Goal: Information Seeking & Learning: Learn about a topic

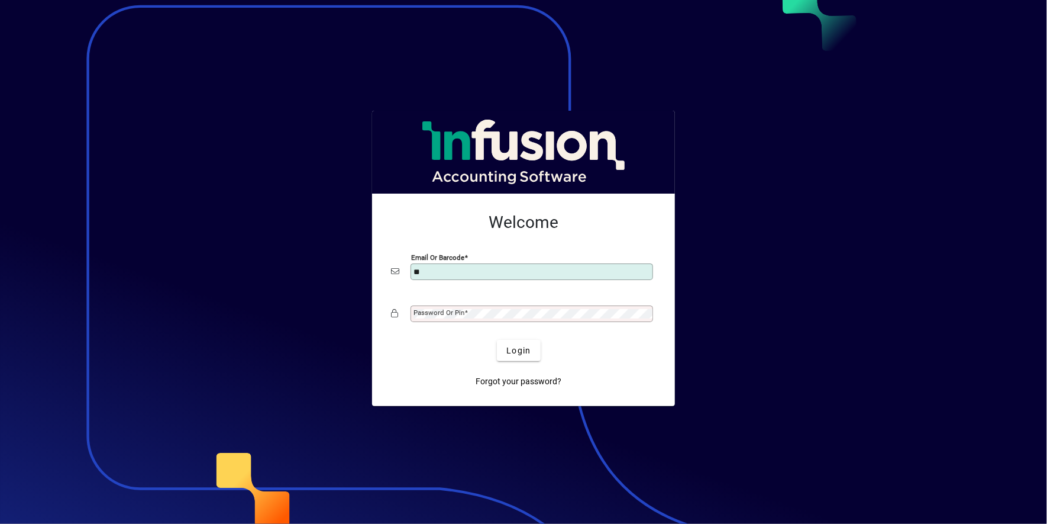
type input "**********"
click at [446, 314] on mat-label "Password or Pin" at bounding box center [439, 312] width 51 height 8
click at [522, 350] on span "Login" at bounding box center [519, 350] width 24 height 12
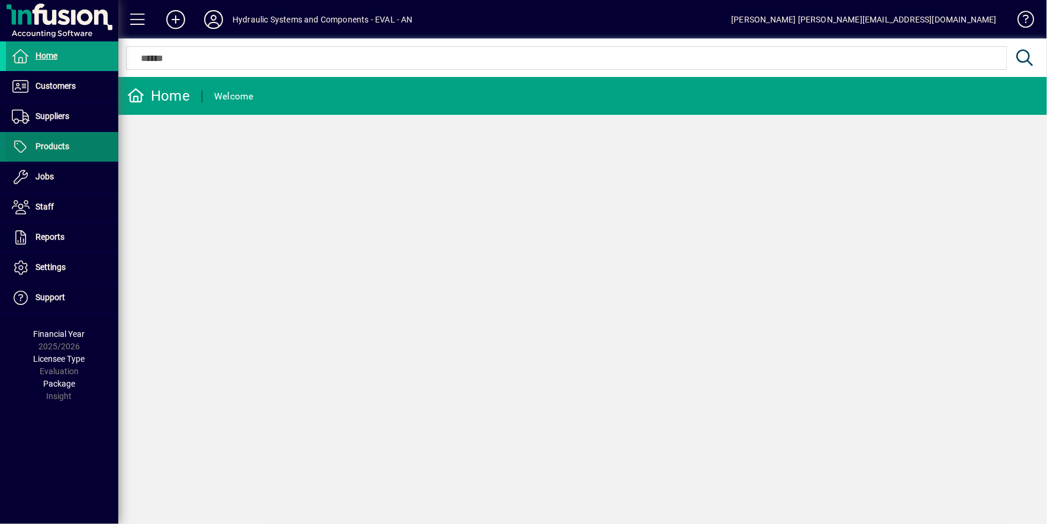
click at [59, 144] on span "Products" at bounding box center [53, 145] width 34 height 9
drag, startPoint x: 58, startPoint y: 57, endPoint x: 318, endPoint y: 155, distance: 277.7
click at [318, 155] on div "Home Welcome" at bounding box center [582, 300] width 929 height 447
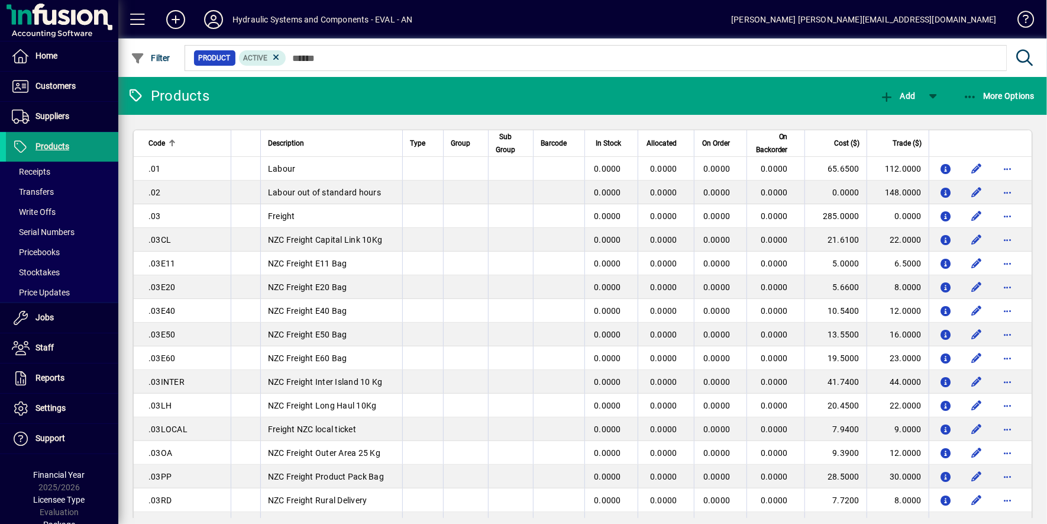
click at [86, 149] on span at bounding box center [62, 147] width 112 height 28
click at [978, 95] on span "More Options" at bounding box center [999, 95] width 72 height 9
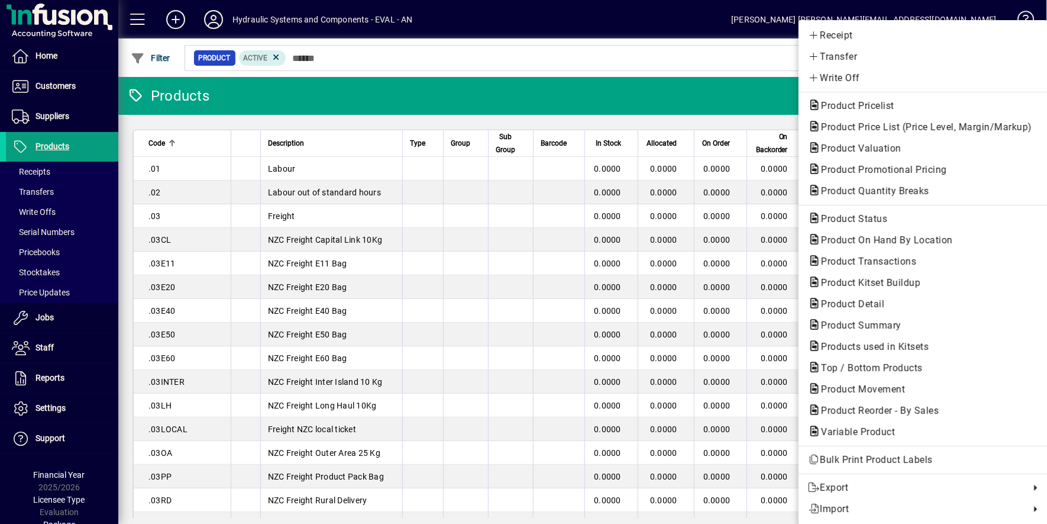
click at [742, 102] on div at bounding box center [523, 262] width 1047 height 524
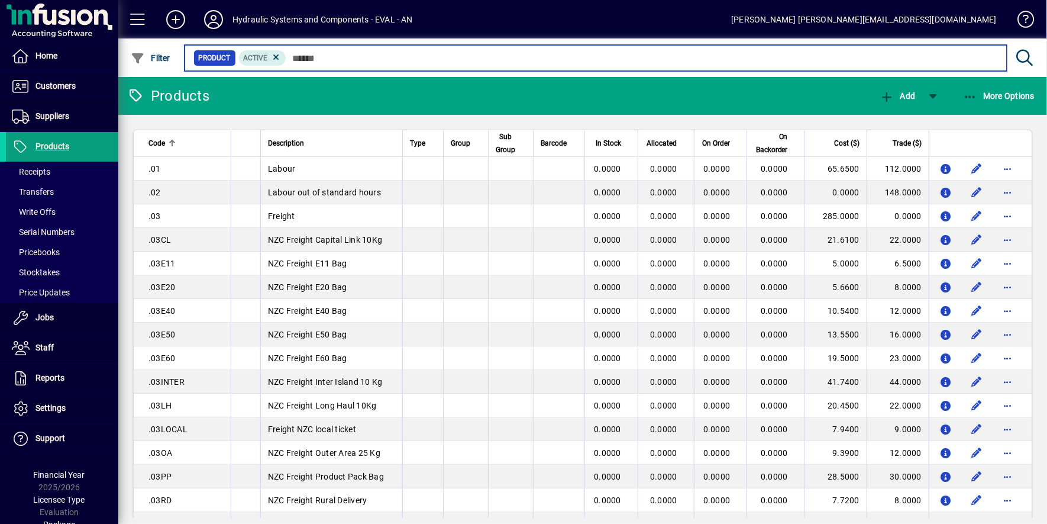
click at [338, 57] on input "text" at bounding box center [641, 58] width 711 height 17
type input "*"
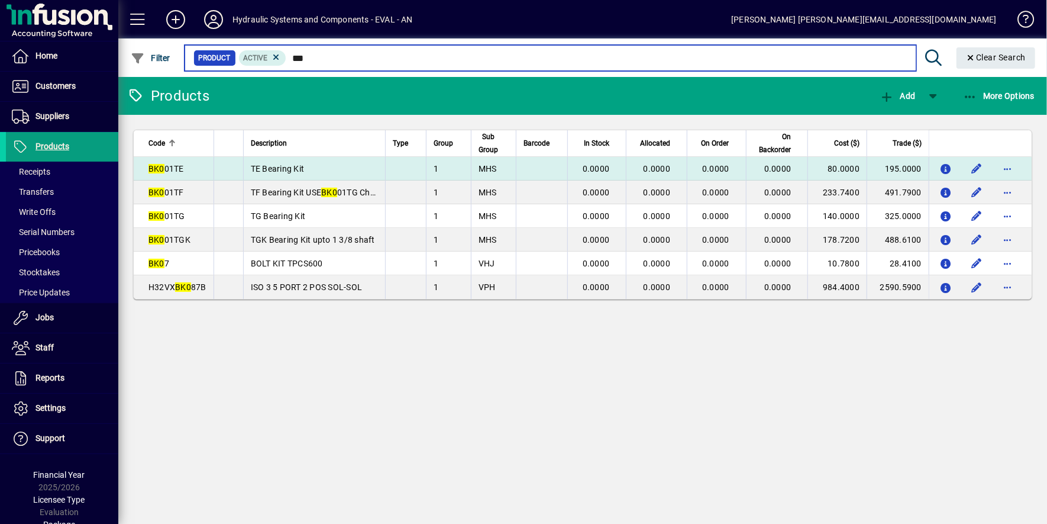
type input "***"
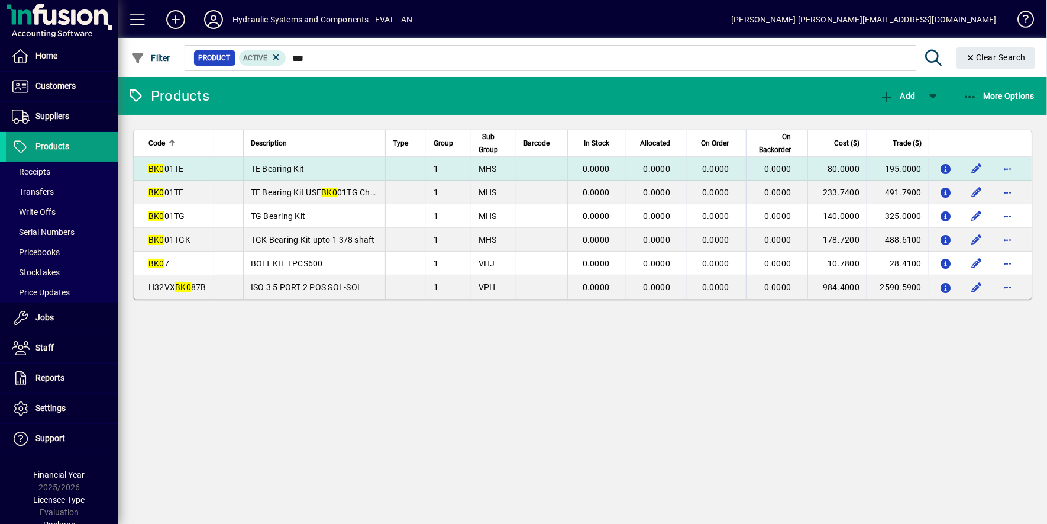
click at [161, 167] on em "BK0" at bounding box center [157, 168] width 16 height 9
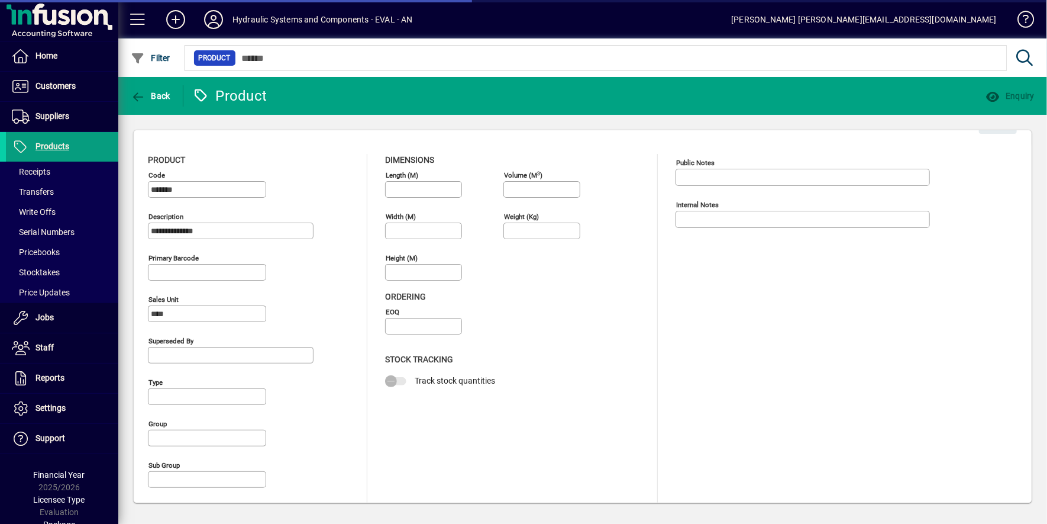
type input "*****"
type input "*********"
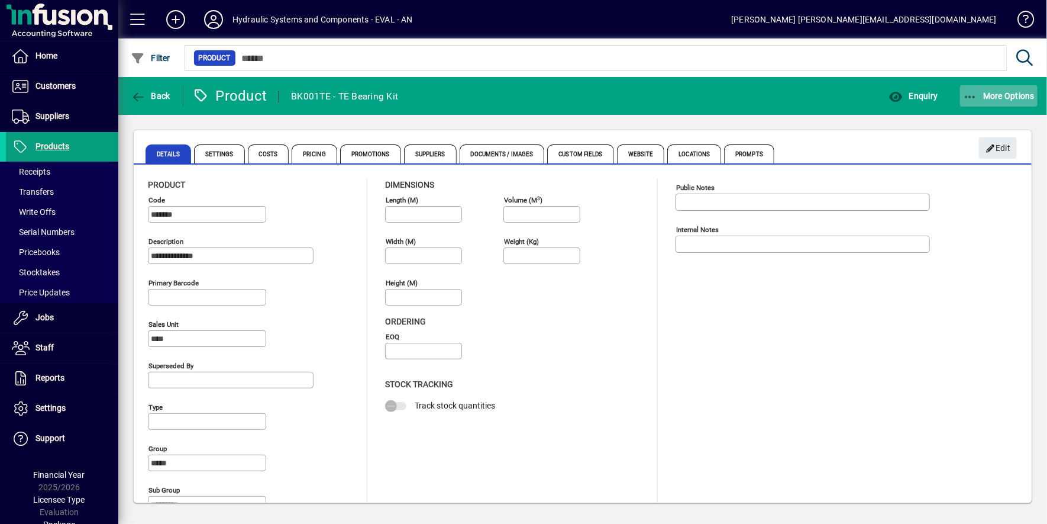
click at [973, 96] on icon "button" at bounding box center [970, 97] width 15 height 12
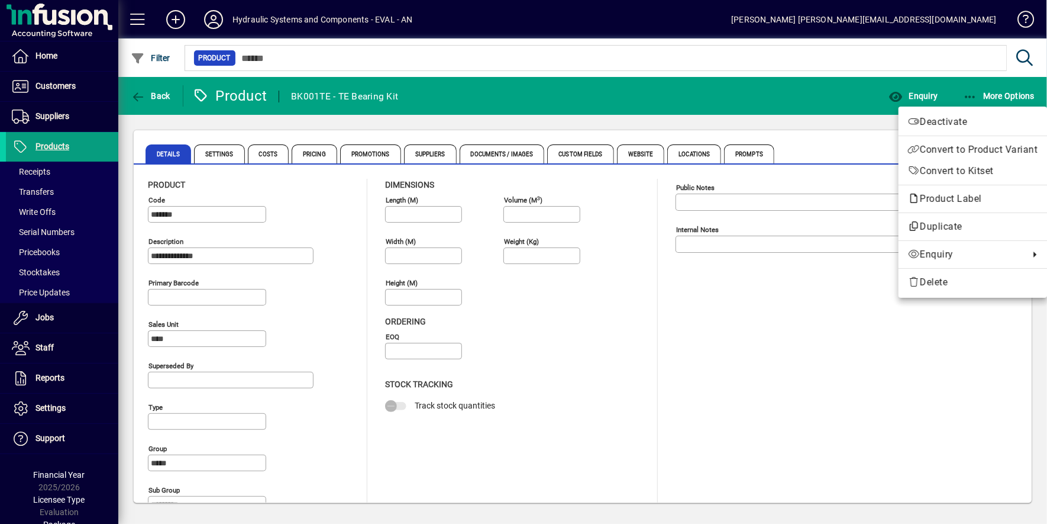
click at [970, 91] on div at bounding box center [523, 262] width 1047 height 524
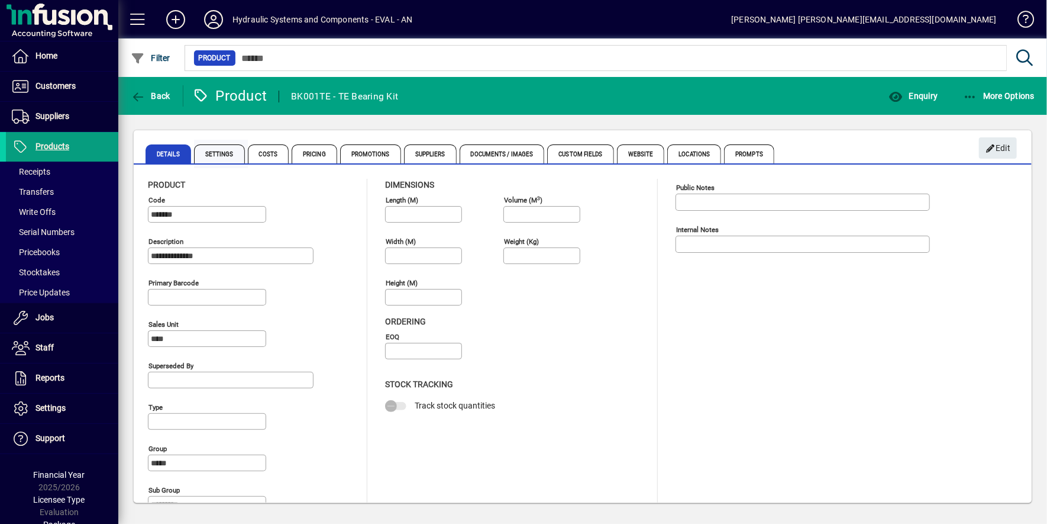
click at [216, 153] on span "Settings" at bounding box center [219, 153] width 51 height 19
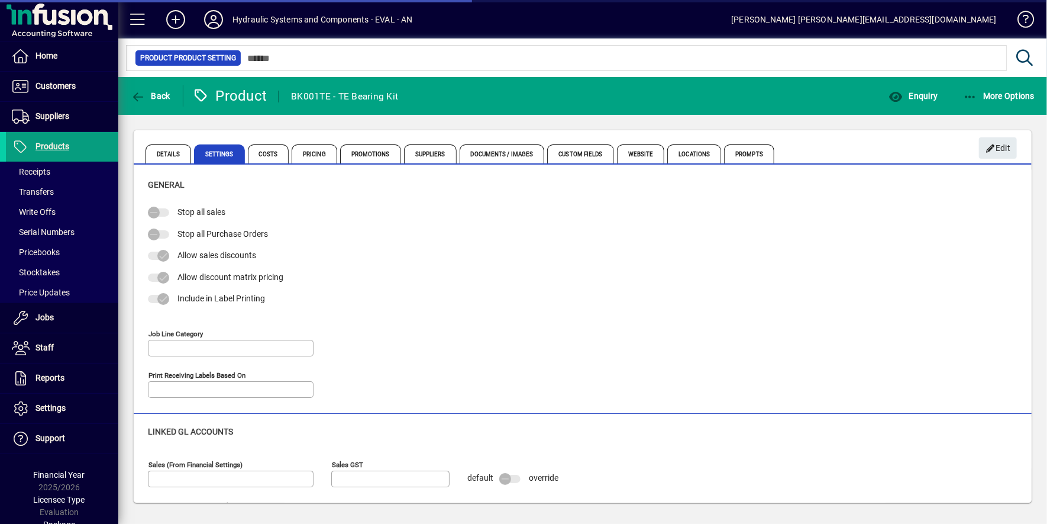
type input "*******"
type input "**********"
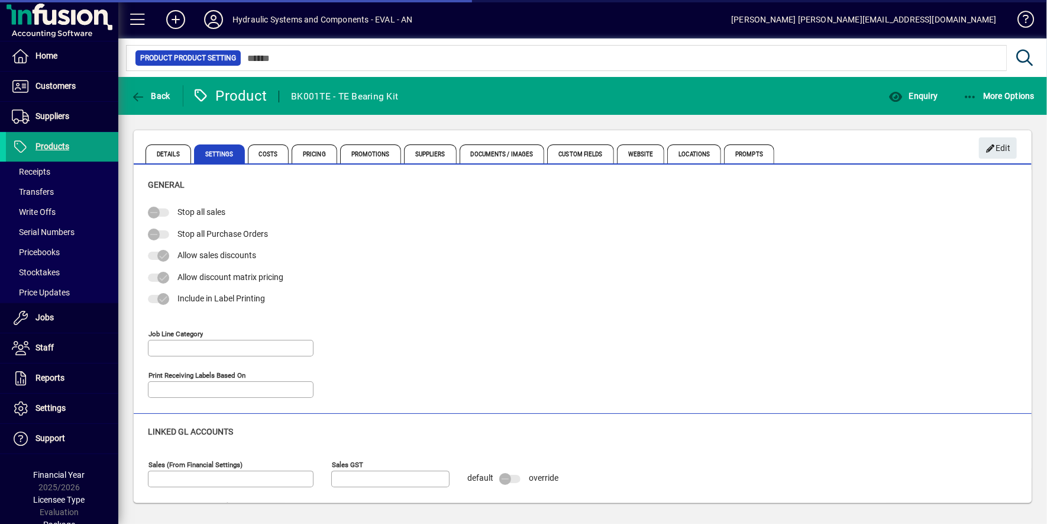
type input "**********"
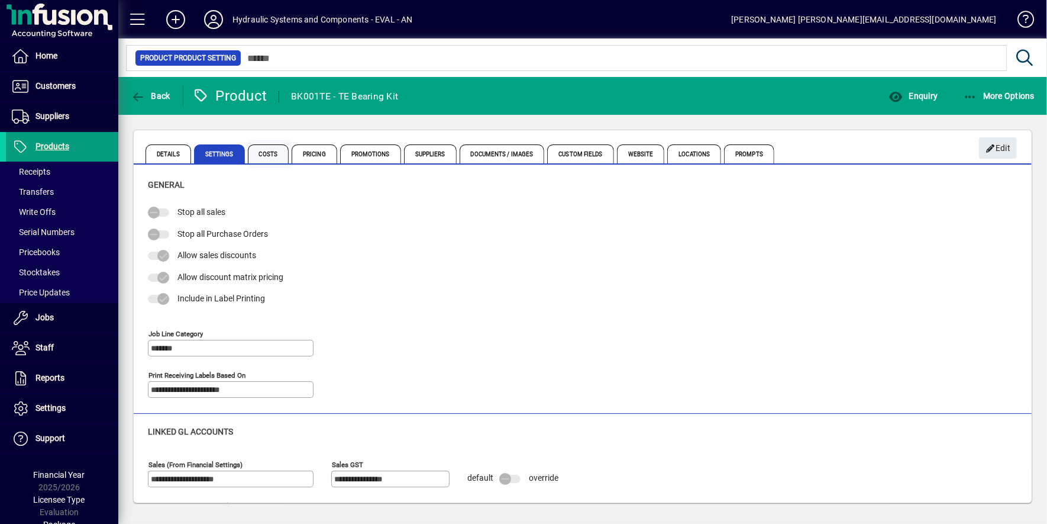
click at [266, 155] on span "Costs" at bounding box center [268, 153] width 41 height 19
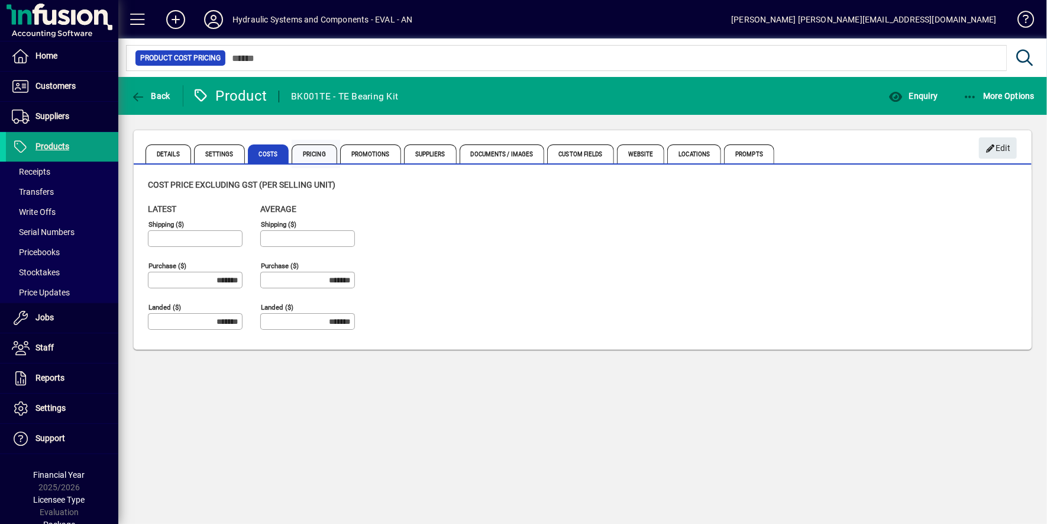
click at [314, 152] on span "Pricing" at bounding box center [315, 153] width 46 height 19
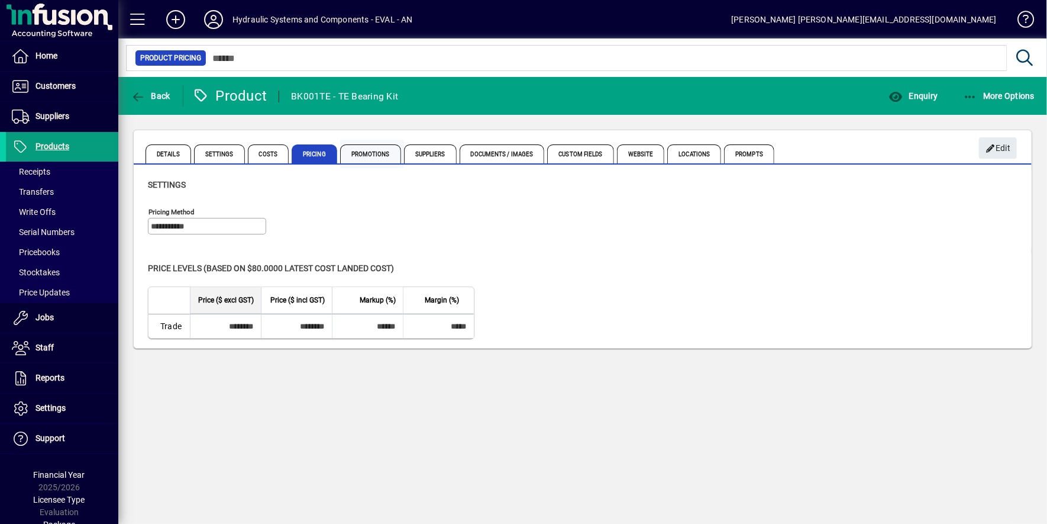
click at [357, 153] on span "Promotions" at bounding box center [370, 153] width 61 height 19
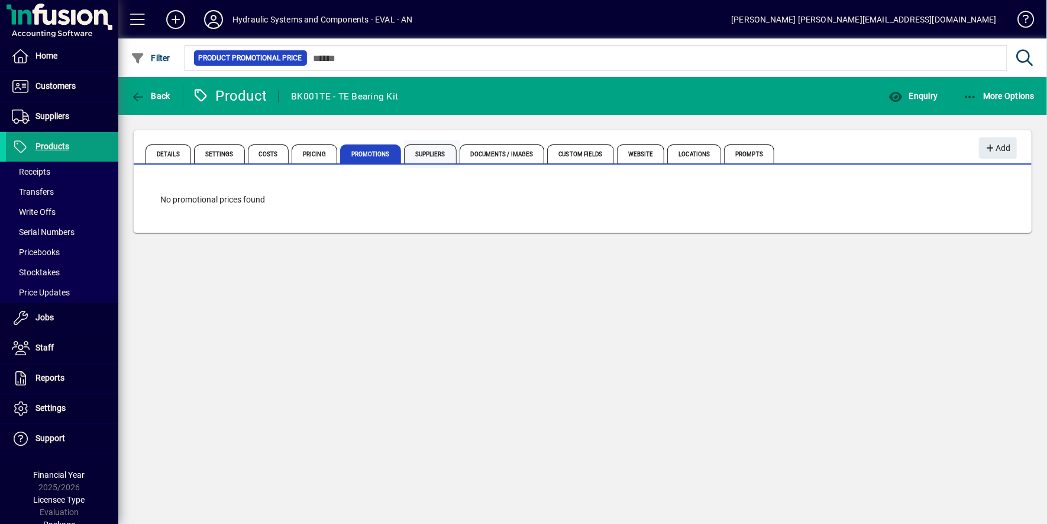
click at [425, 152] on span "Suppliers" at bounding box center [430, 153] width 53 height 19
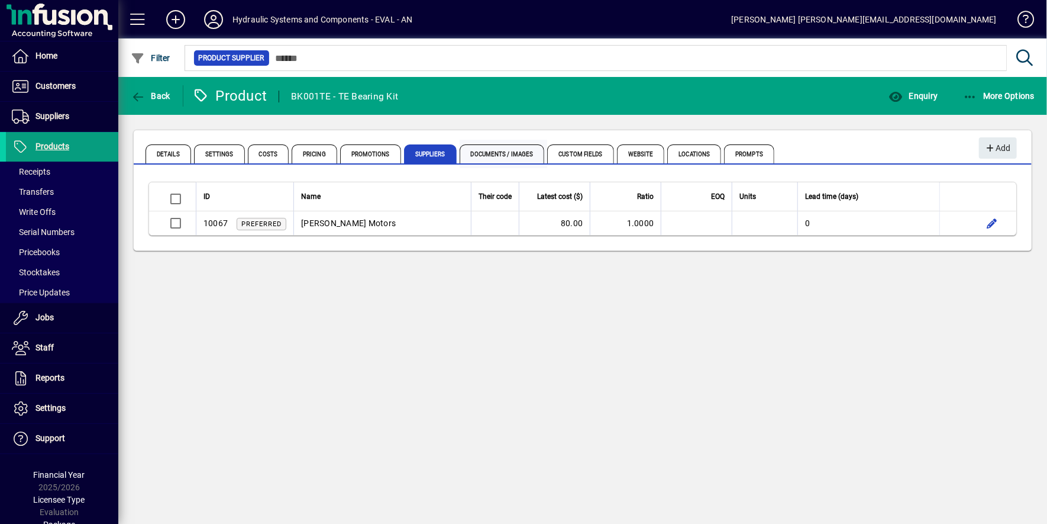
click at [484, 148] on span "Documents / Images" at bounding box center [502, 153] width 85 height 19
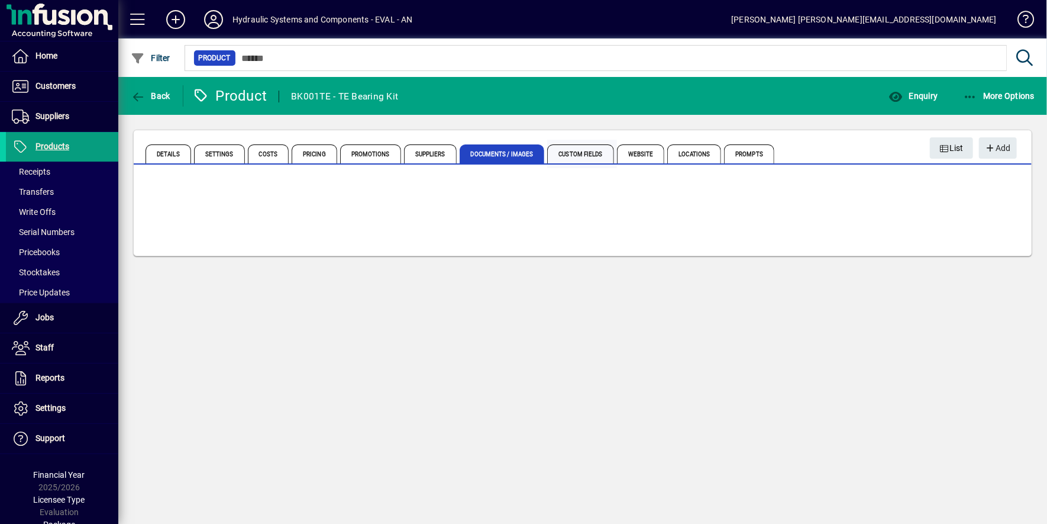
click at [567, 150] on span "Custom Fields" at bounding box center [580, 153] width 66 height 19
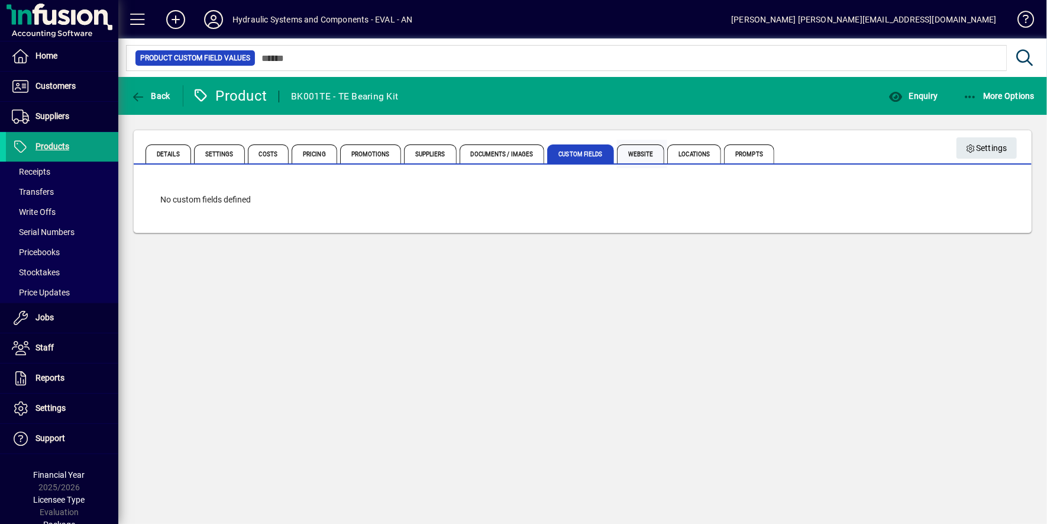
click at [623, 154] on span "Website" at bounding box center [641, 153] width 48 height 19
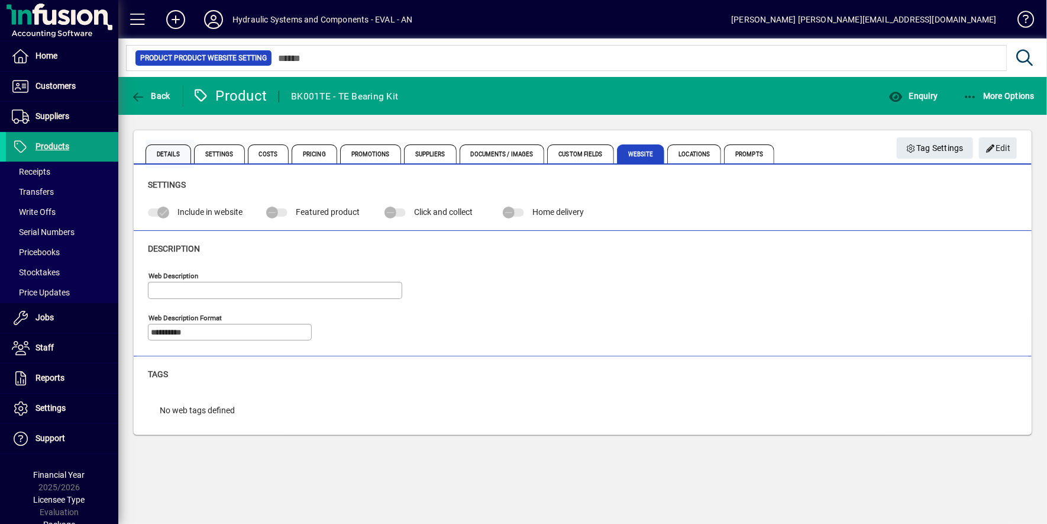
click at [171, 149] on span "Details" at bounding box center [169, 153] width 46 height 19
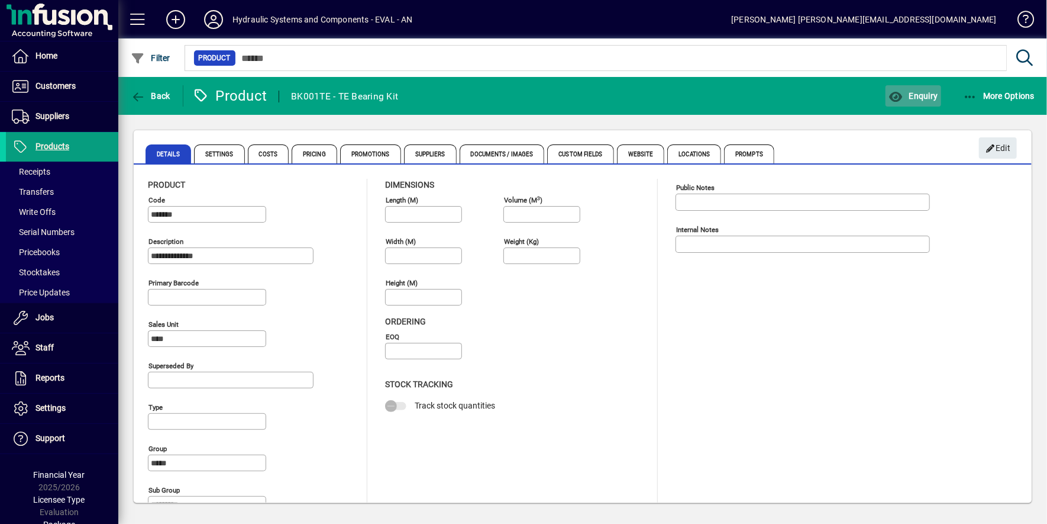
click at [918, 93] on span "Enquiry" at bounding box center [913, 95] width 49 height 9
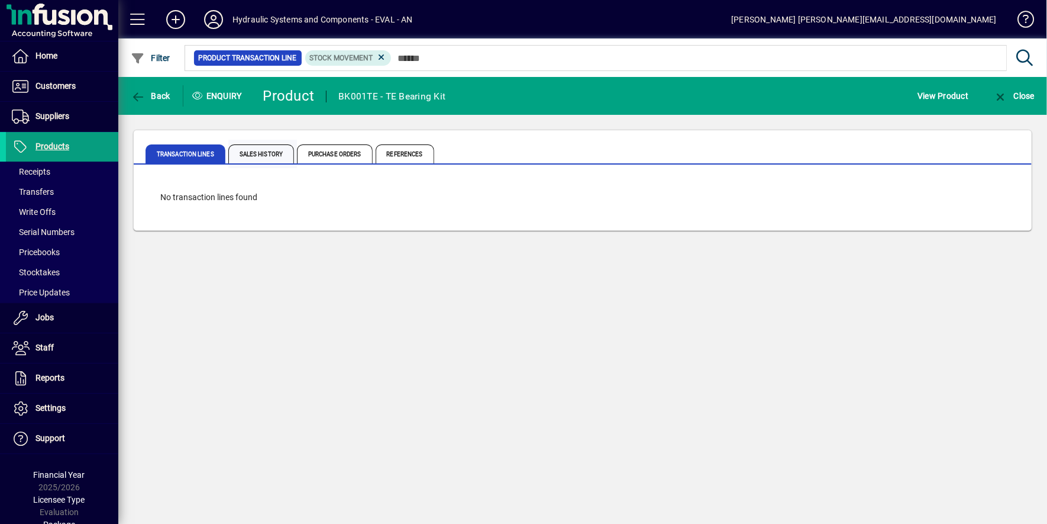
click at [258, 149] on span "Sales History" at bounding box center [261, 153] width 66 height 19
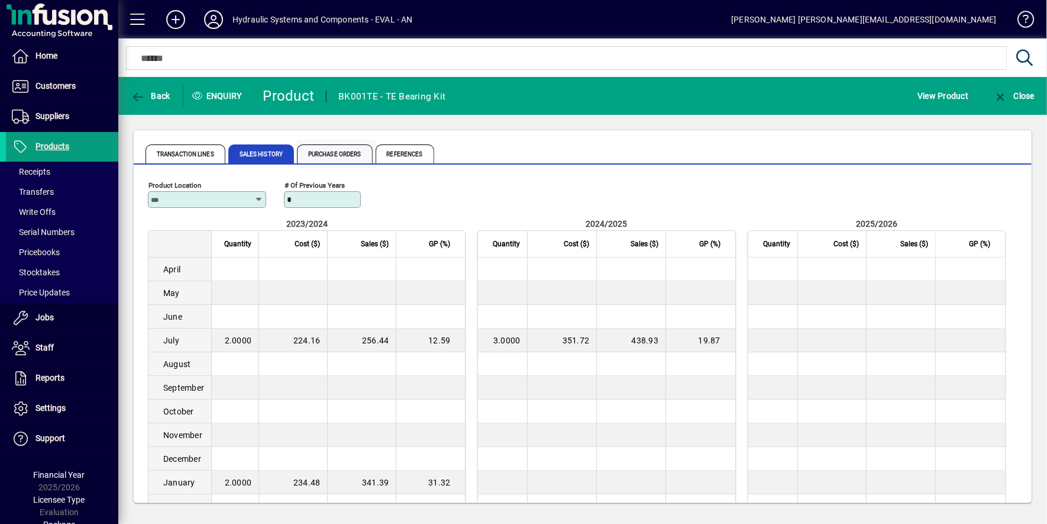
click at [343, 154] on span "Purchase Orders" at bounding box center [335, 153] width 76 height 19
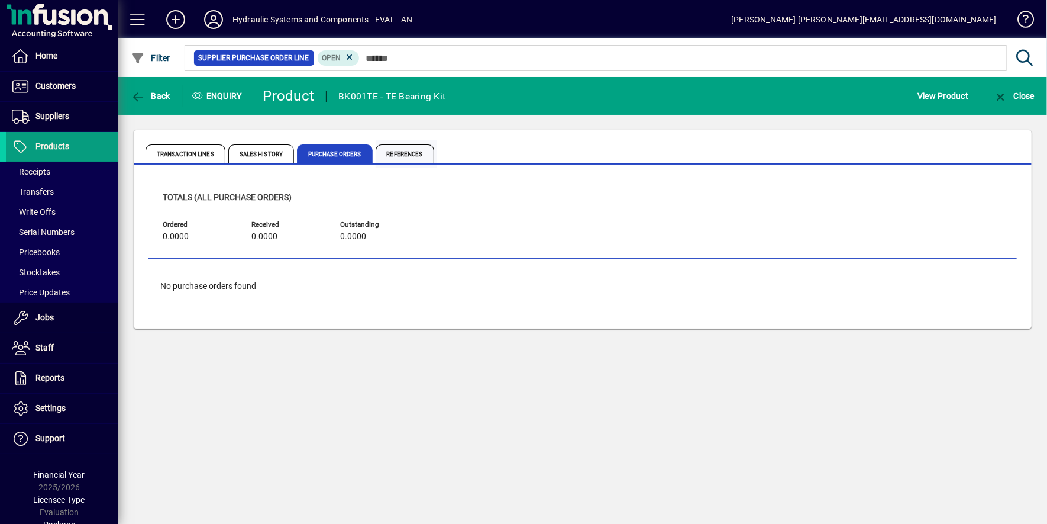
click at [397, 154] on span "References" at bounding box center [405, 153] width 59 height 19
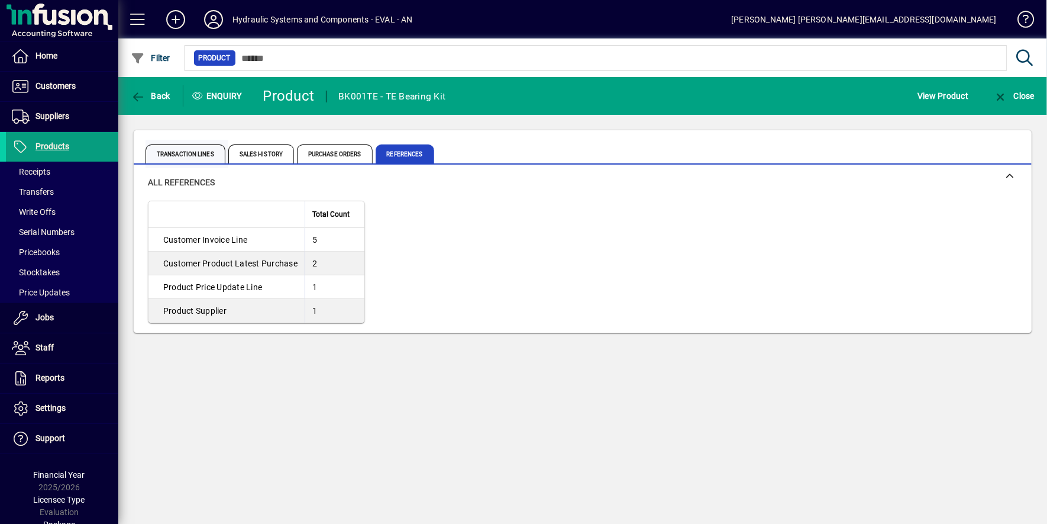
click at [205, 151] on span "Transaction Lines" at bounding box center [186, 153] width 80 height 19
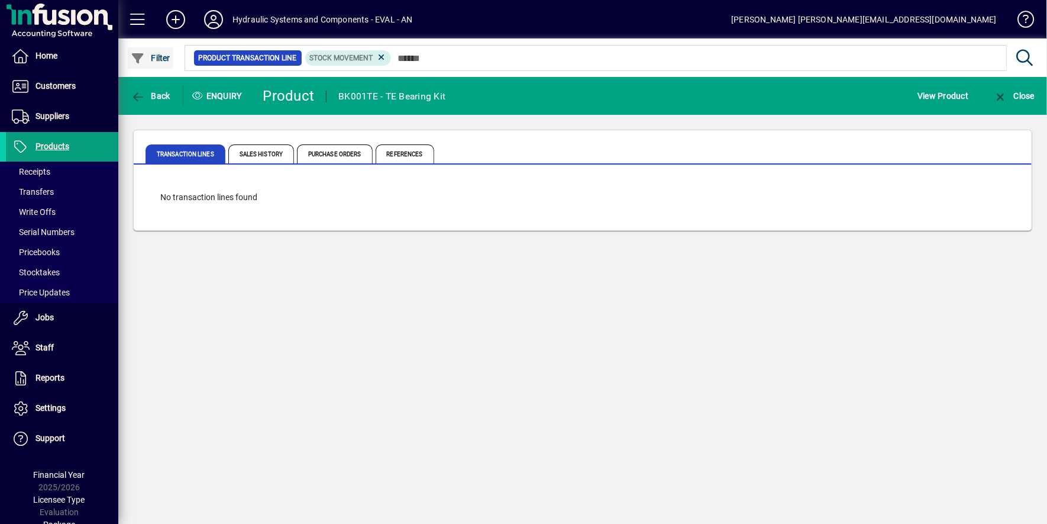
click at [160, 53] on span "Filter" at bounding box center [151, 57] width 40 height 9
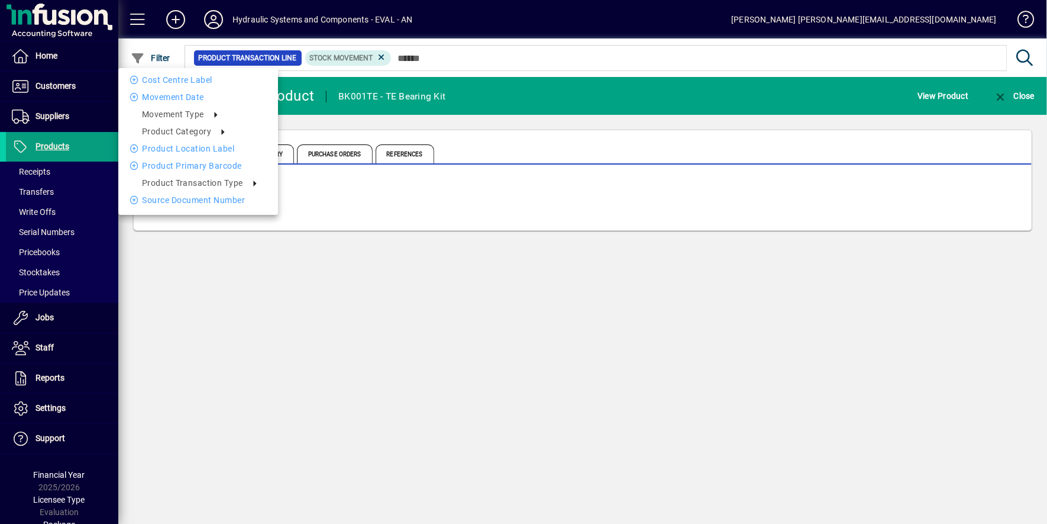
click at [214, 19] on div at bounding box center [523, 262] width 1047 height 524
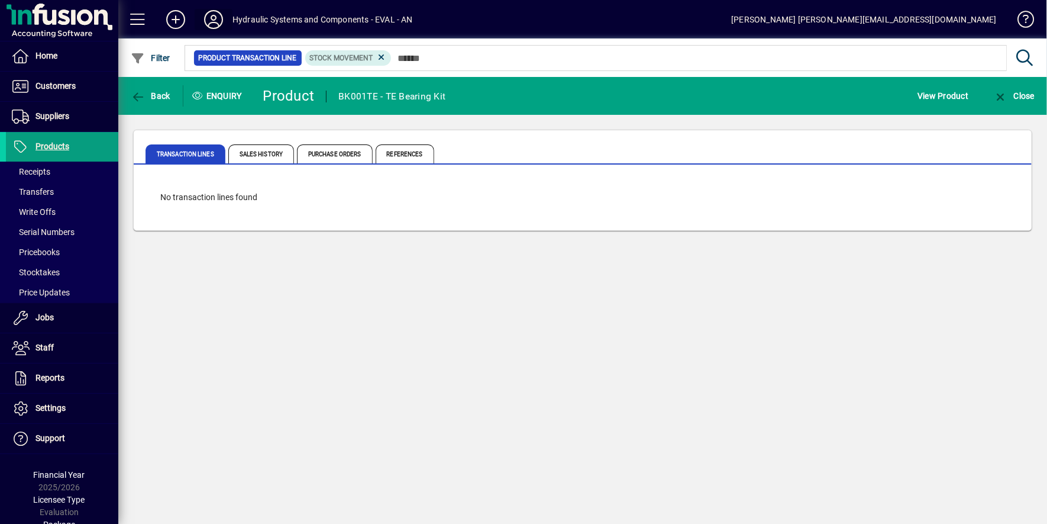
click at [214, 19] on icon at bounding box center [214, 19] width 24 height 19
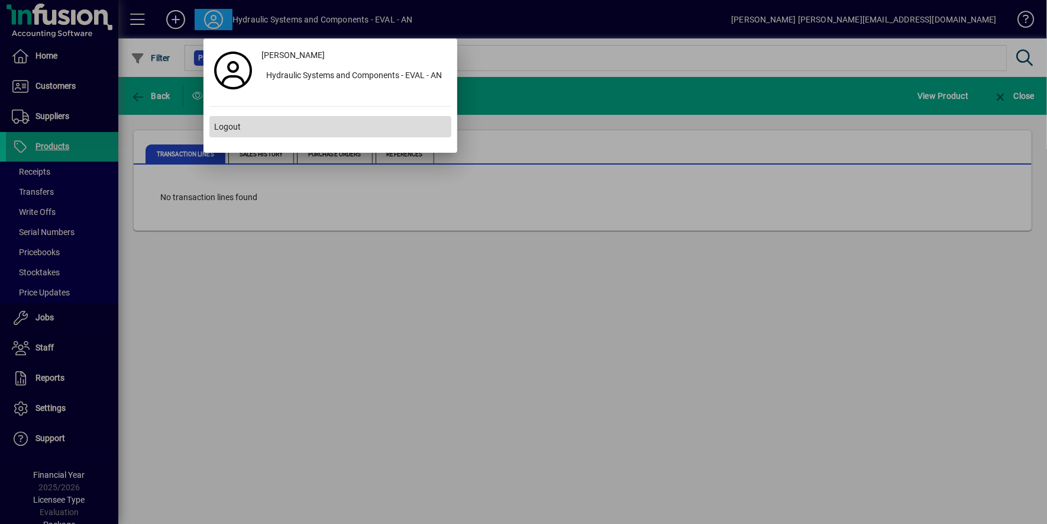
click at [231, 128] on span "Logout" at bounding box center [227, 127] width 27 height 12
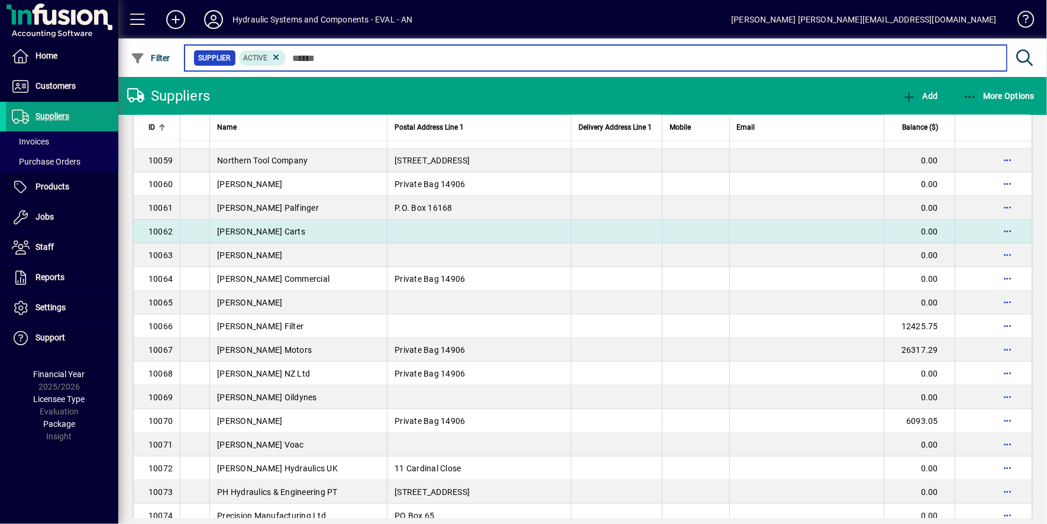
scroll to position [1402, 0]
